Goal: Information Seeking & Learning: Check status

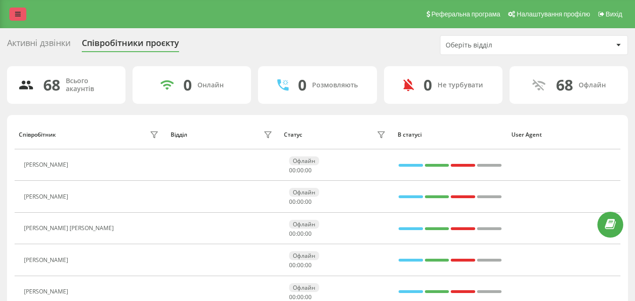
click at [18, 12] on icon at bounding box center [18, 14] width 6 height 7
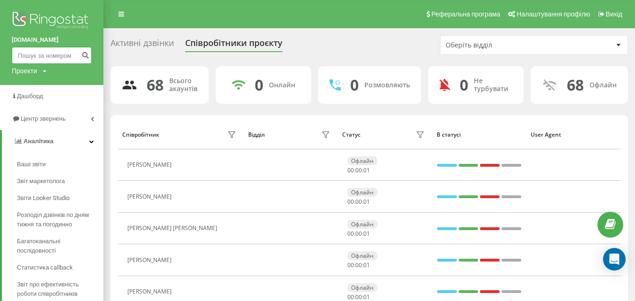
click at [55, 58] on input at bounding box center [52, 55] width 80 height 17
type input "0637847733"
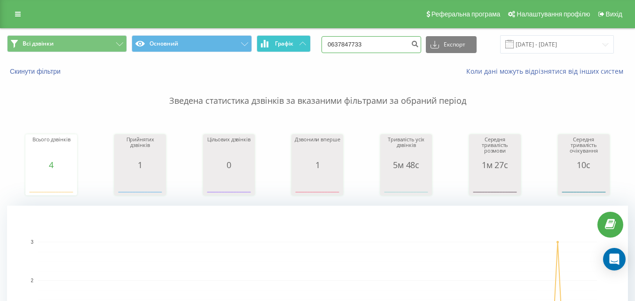
drag, startPoint x: 381, startPoint y: 48, endPoint x: 287, endPoint y: 43, distance: 94.6
click at [287, 43] on div "Всі дзвінки Основний Графік 0637847733 Експорт .csv .xls .xlsx 19.06.2025 - 19.…" at bounding box center [317, 44] width 621 height 18
type input "0936064553"
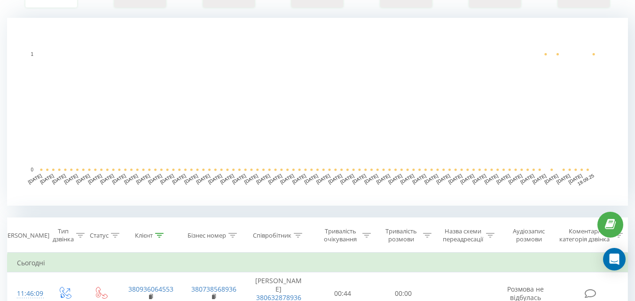
scroll to position [235, 0]
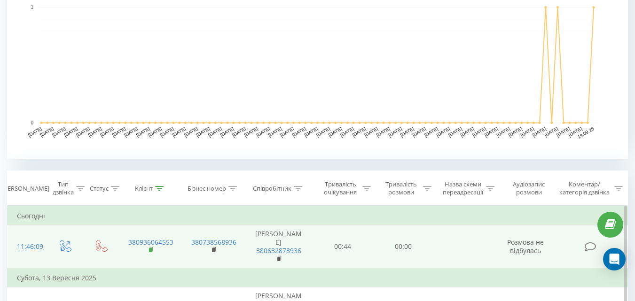
click at [149, 249] on rect at bounding box center [150, 250] width 3 height 4
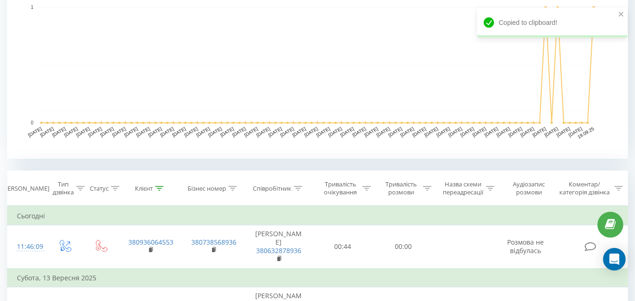
click at [27, 169] on div "Всі дзвінки Основний Графік 0936064553 Експорт .csv .xls .xlsx [DATE] - [DATE] …" at bounding box center [317, 123] width 621 height 658
